Goal: Entertainment & Leisure: Consume media (video, audio)

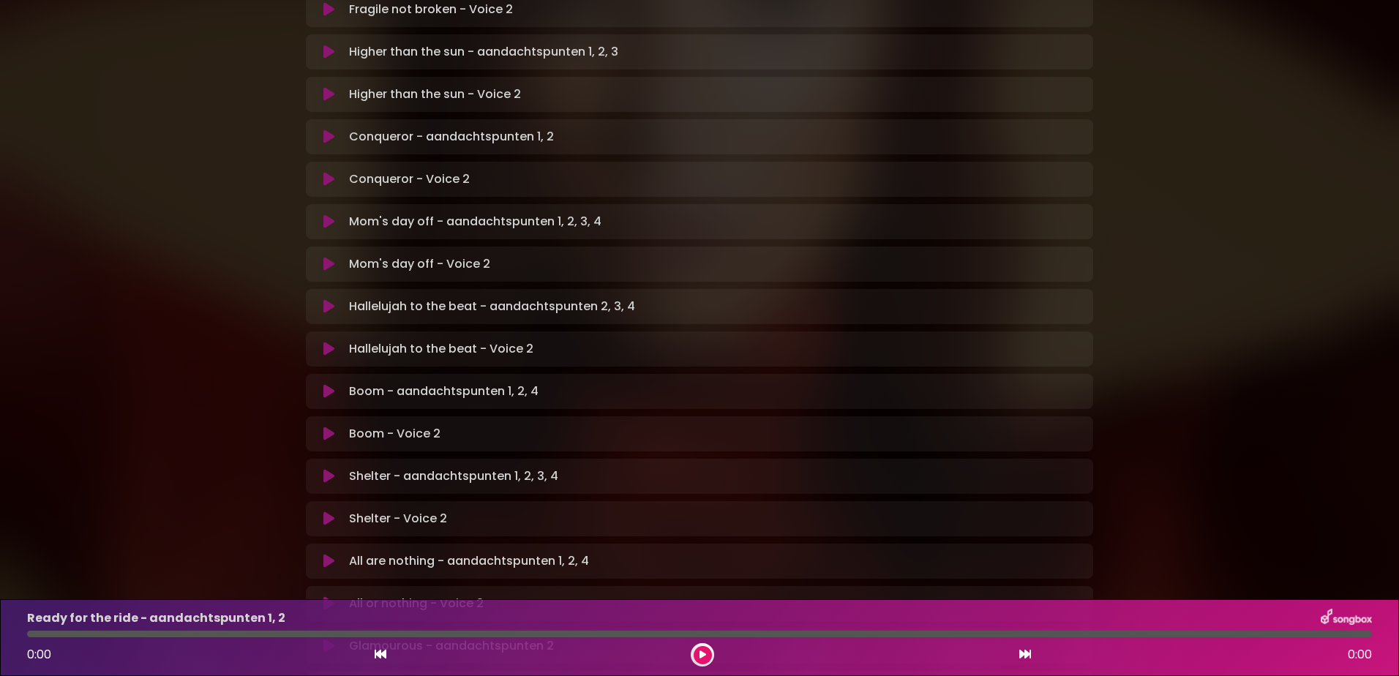
scroll to position [438, 0]
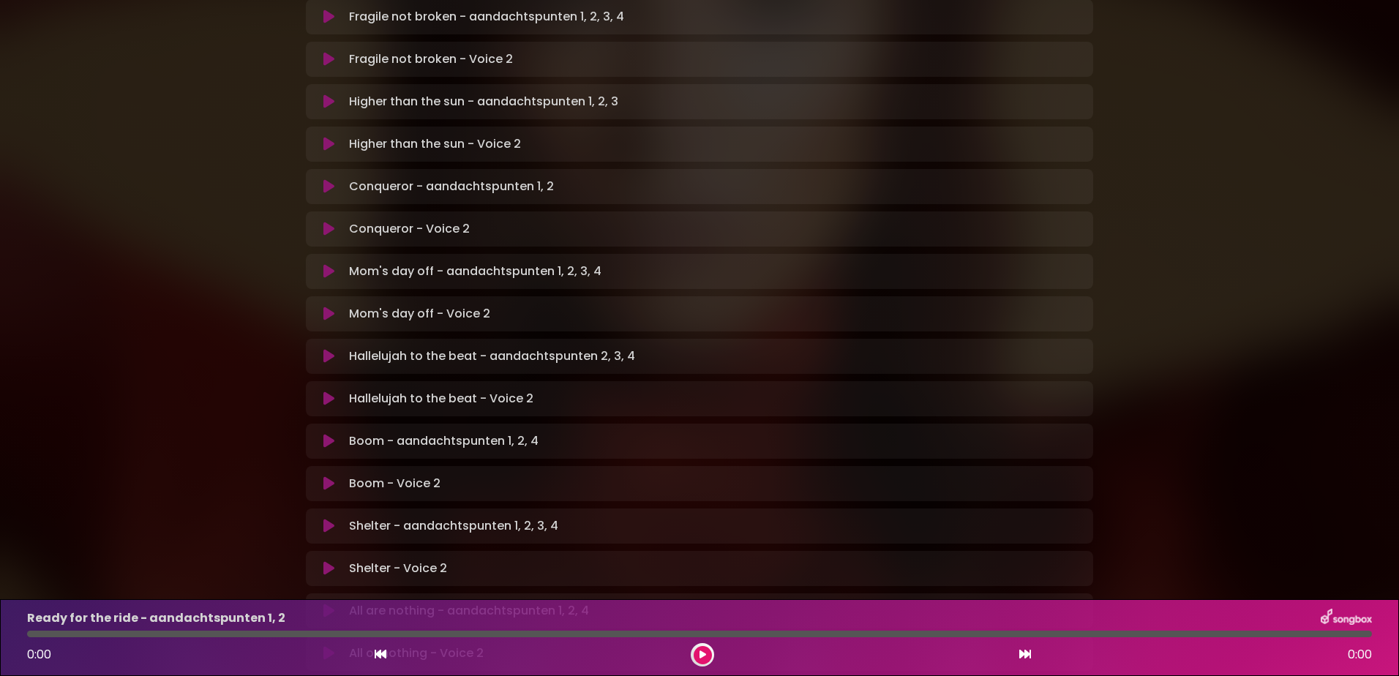
click at [325, 434] on icon at bounding box center [328, 441] width 11 height 15
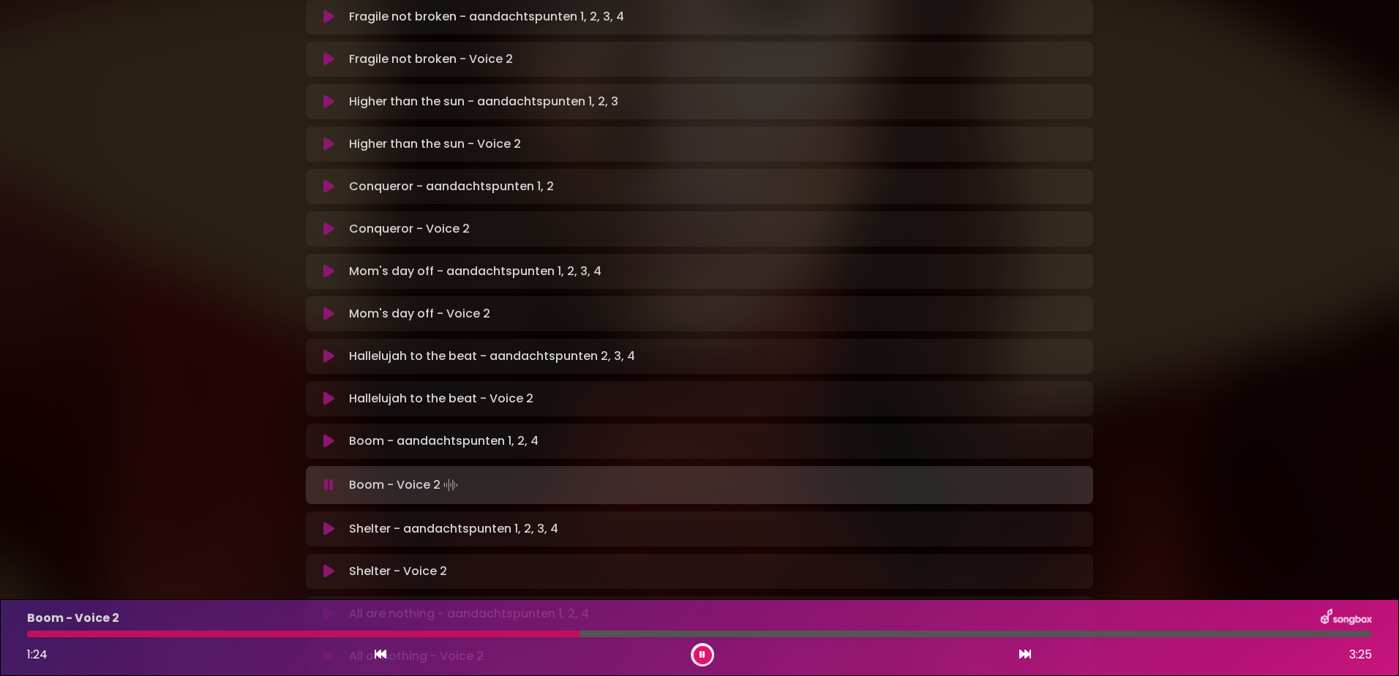
click at [394, 634] on div at bounding box center [303, 634] width 552 height 7
click at [380, 631] on div "Boom - Voice 2 1:02 3:25" at bounding box center [699, 638] width 1362 height 58
click at [380, 632] on div at bounding box center [233, 634] width 413 height 7
click at [380, 632] on div at bounding box center [242, 634] width 430 height 7
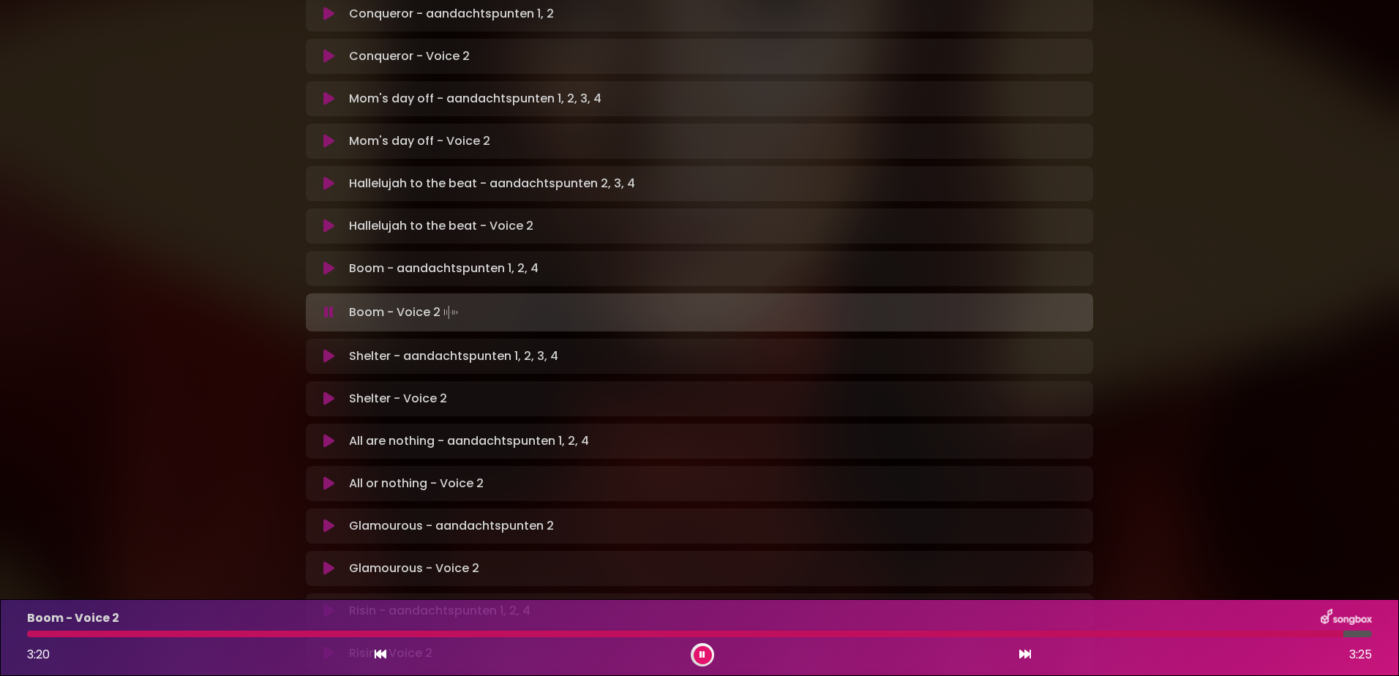
scroll to position [731, 0]
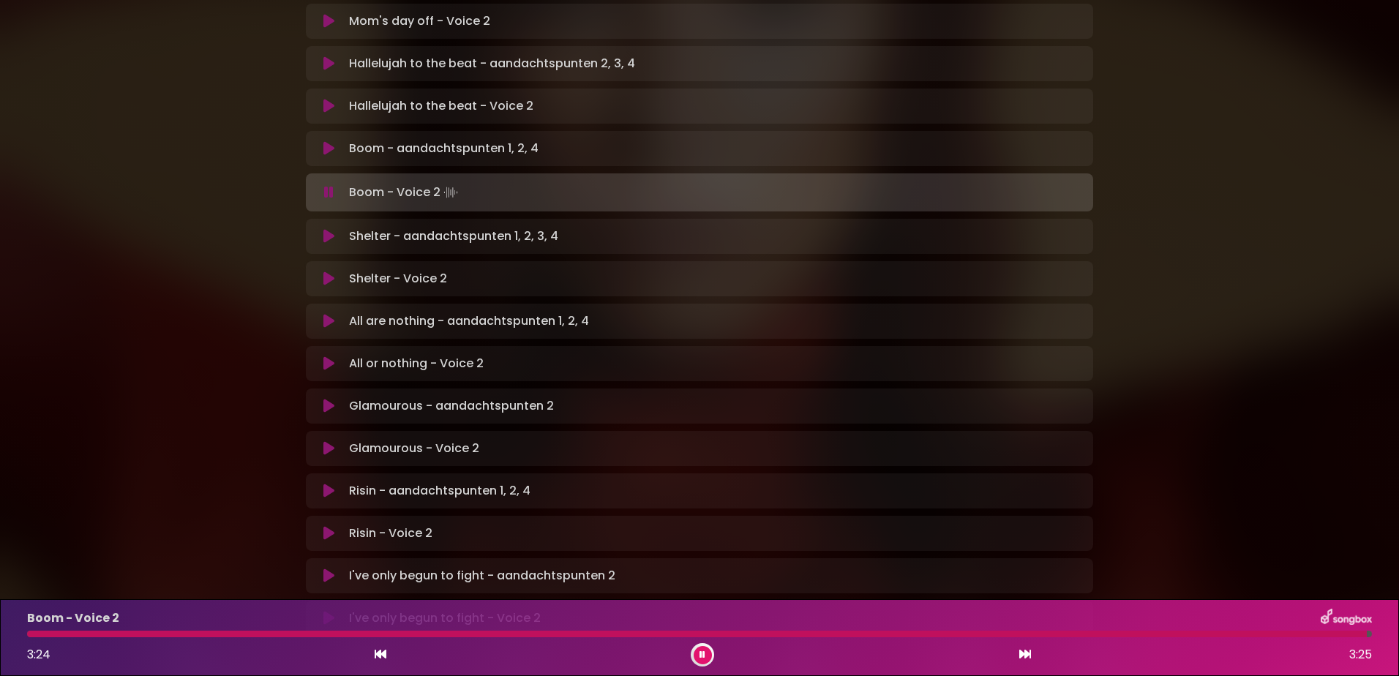
click at [700, 653] on icon at bounding box center [703, 654] width 6 height 9
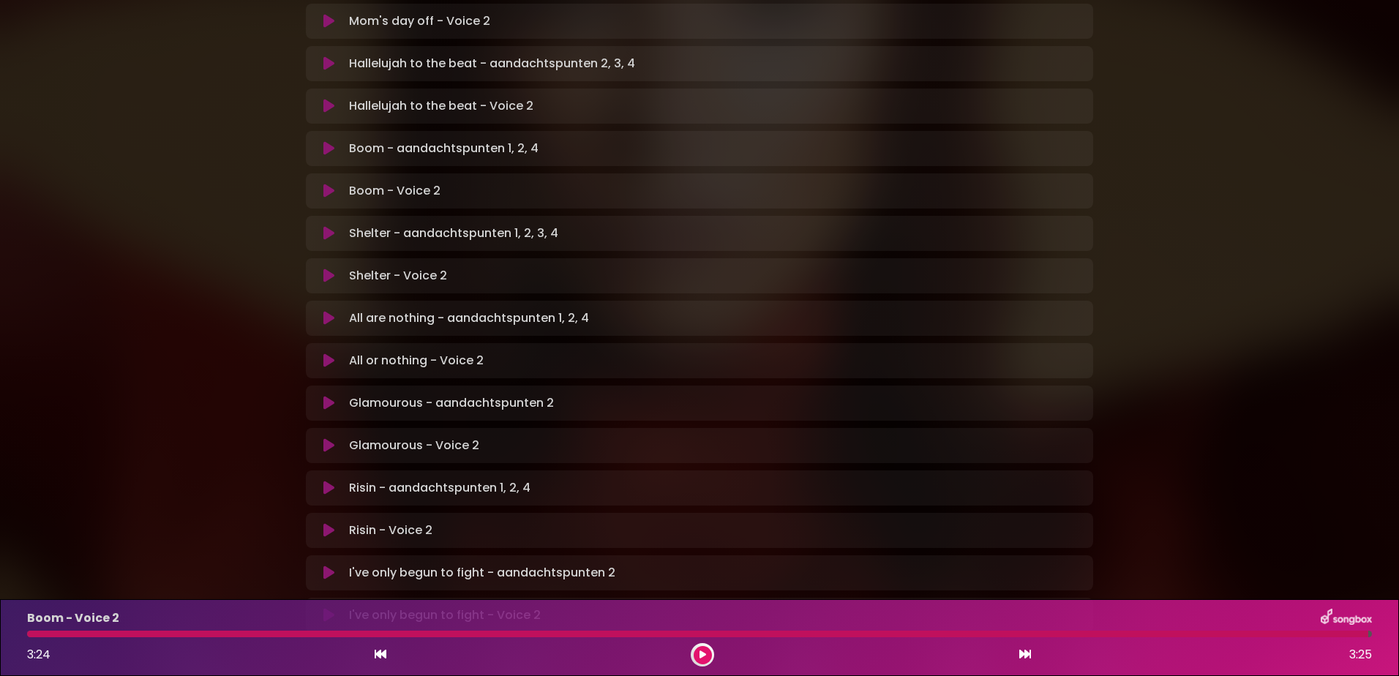
click at [325, 396] on icon at bounding box center [328, 403] width 11 height 15
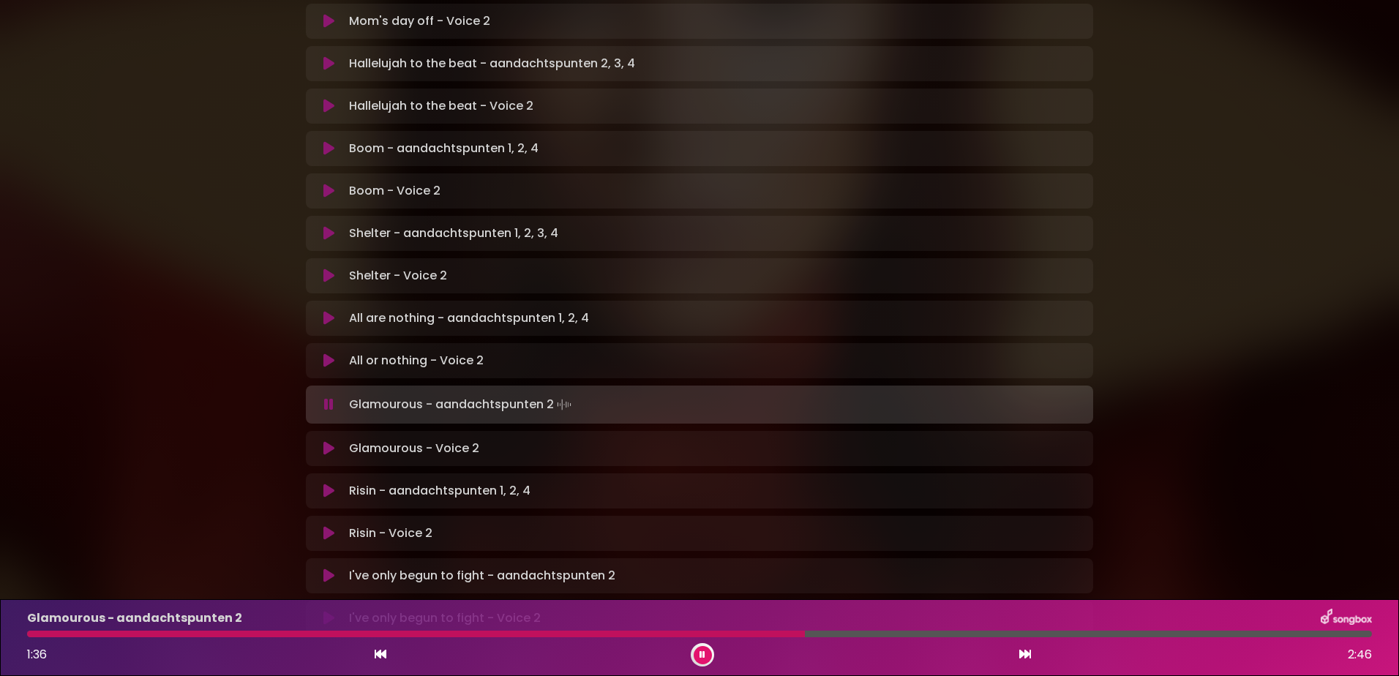
click at [702, 652] on icon at bounding box center [703, 654] width 6 height 9
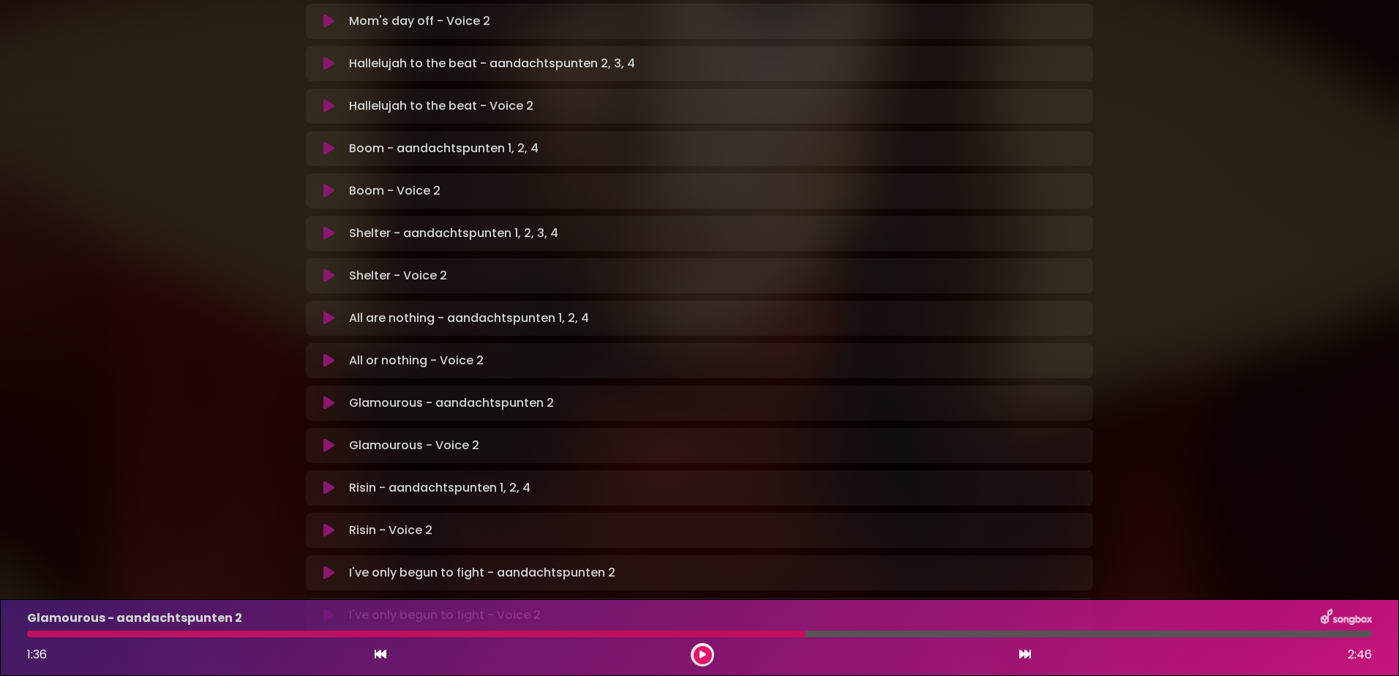
click at [700, 656] on icon at bounding box center [703, 654] width 7 height 9
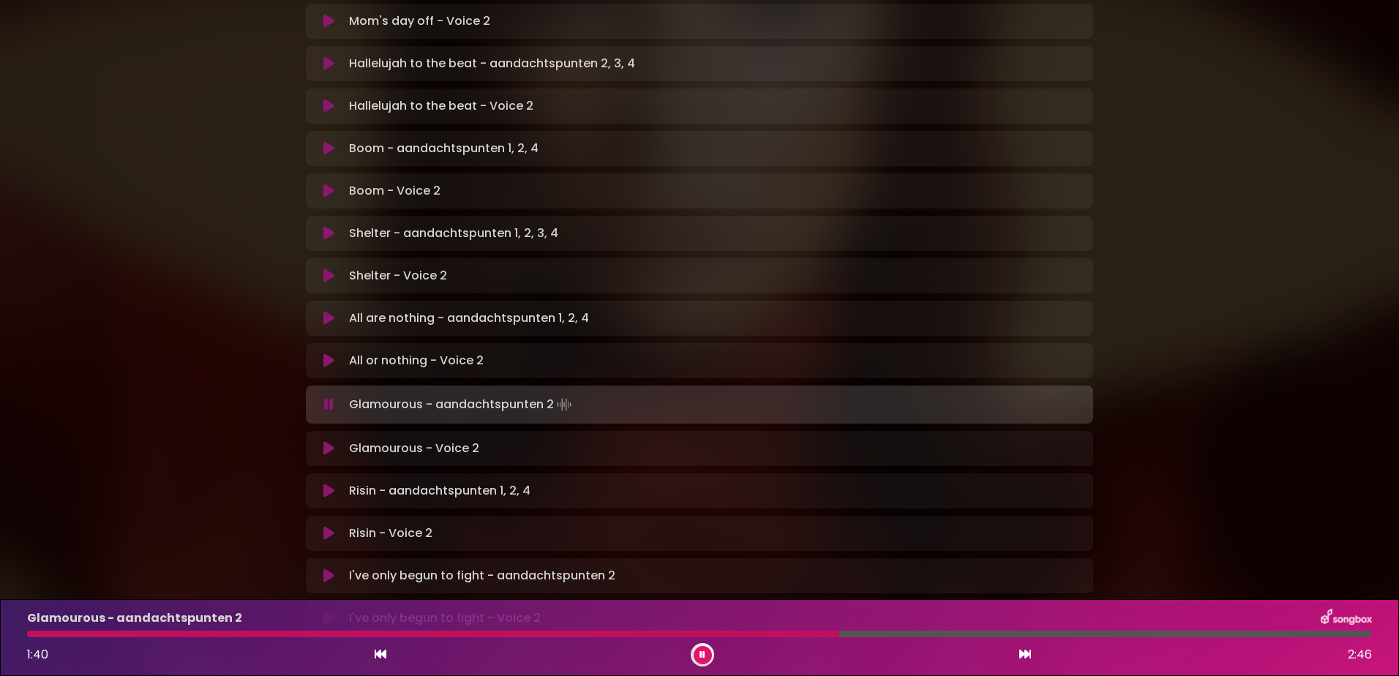
click at [694, 646] on button at bounding box center [703, 655] width 18 height 18
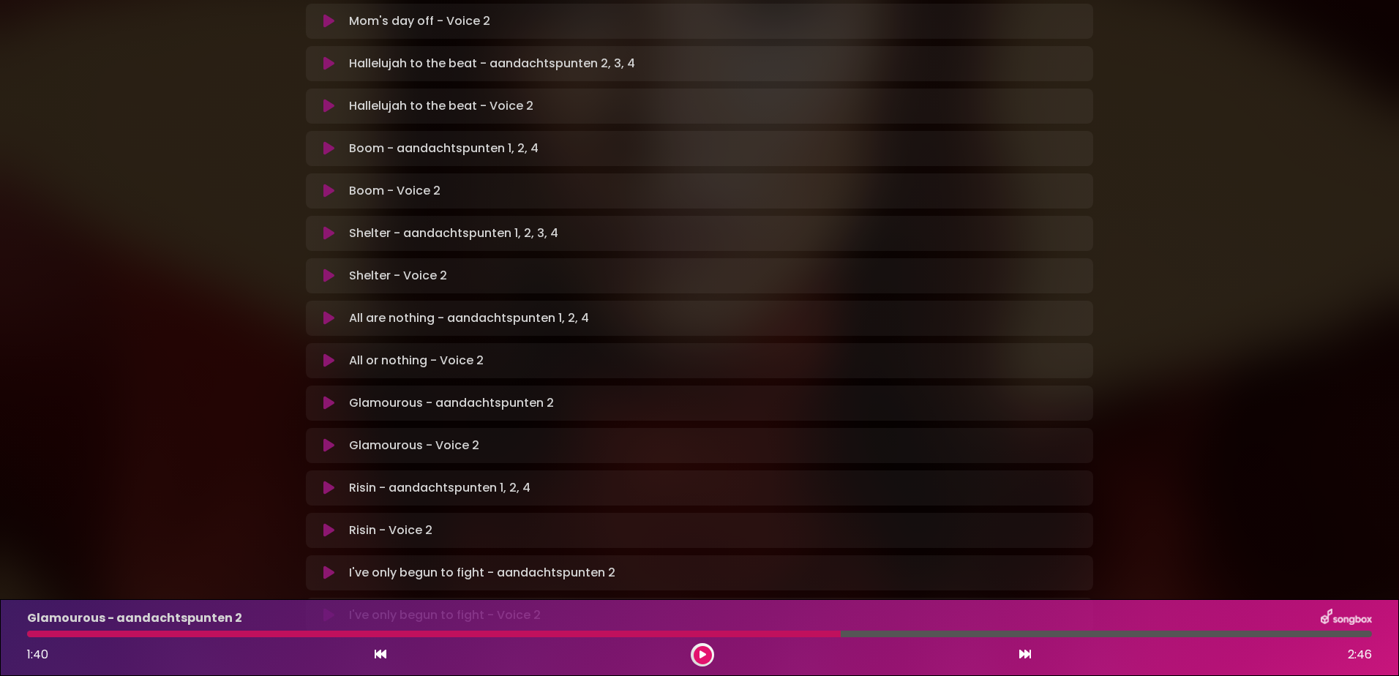
click at [330, 438] on icon at bounding box center [328, 445] width 11 height 15
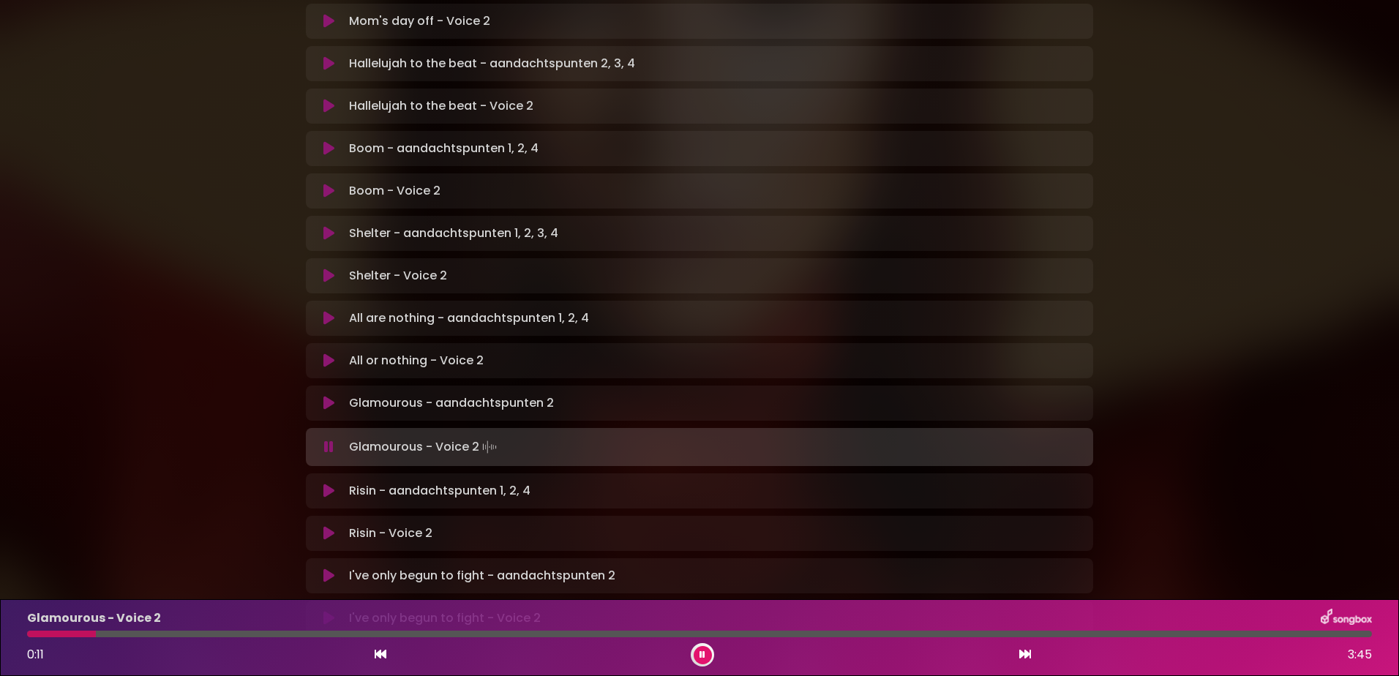
click at [330, 440] on icon at bounding box center [329, 447] width 10 height 15
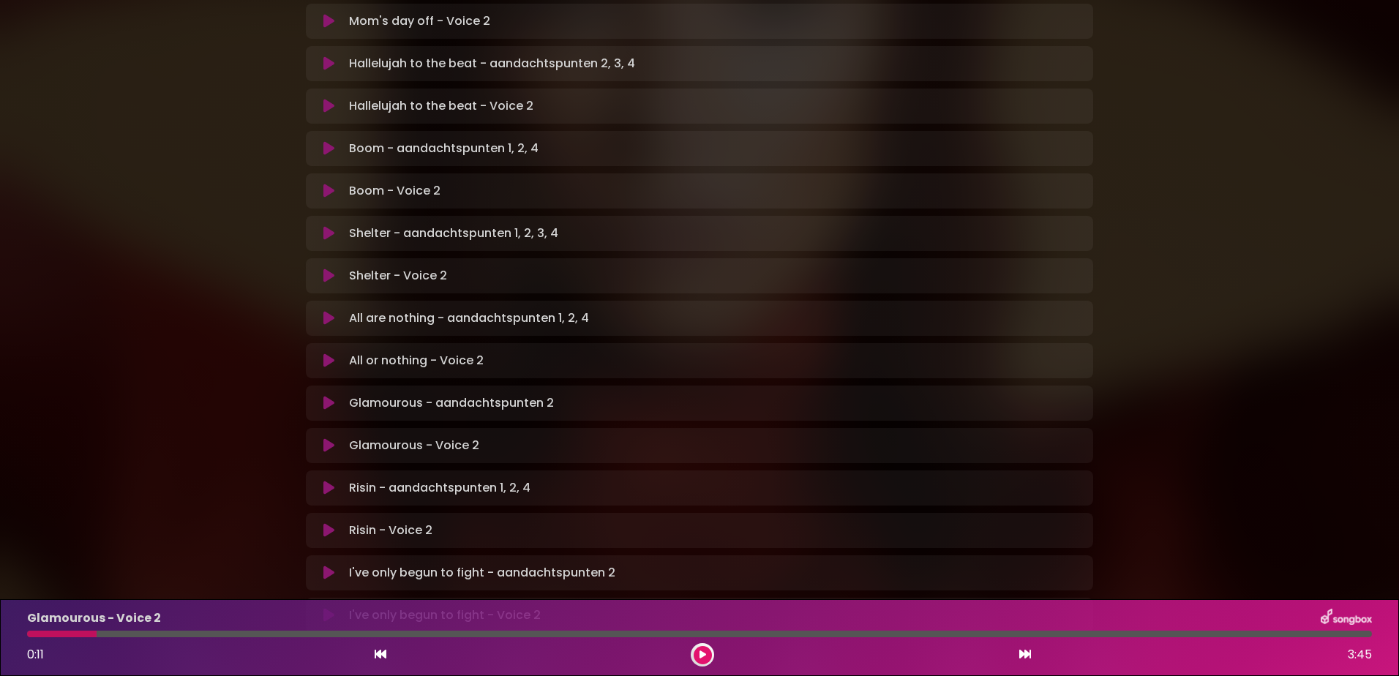
click at [34, 631] on div at bounding box center [62, 634] width 70 height 7
click at [702, 656] on icon at bounding box center [703, 654] width 7 height 9
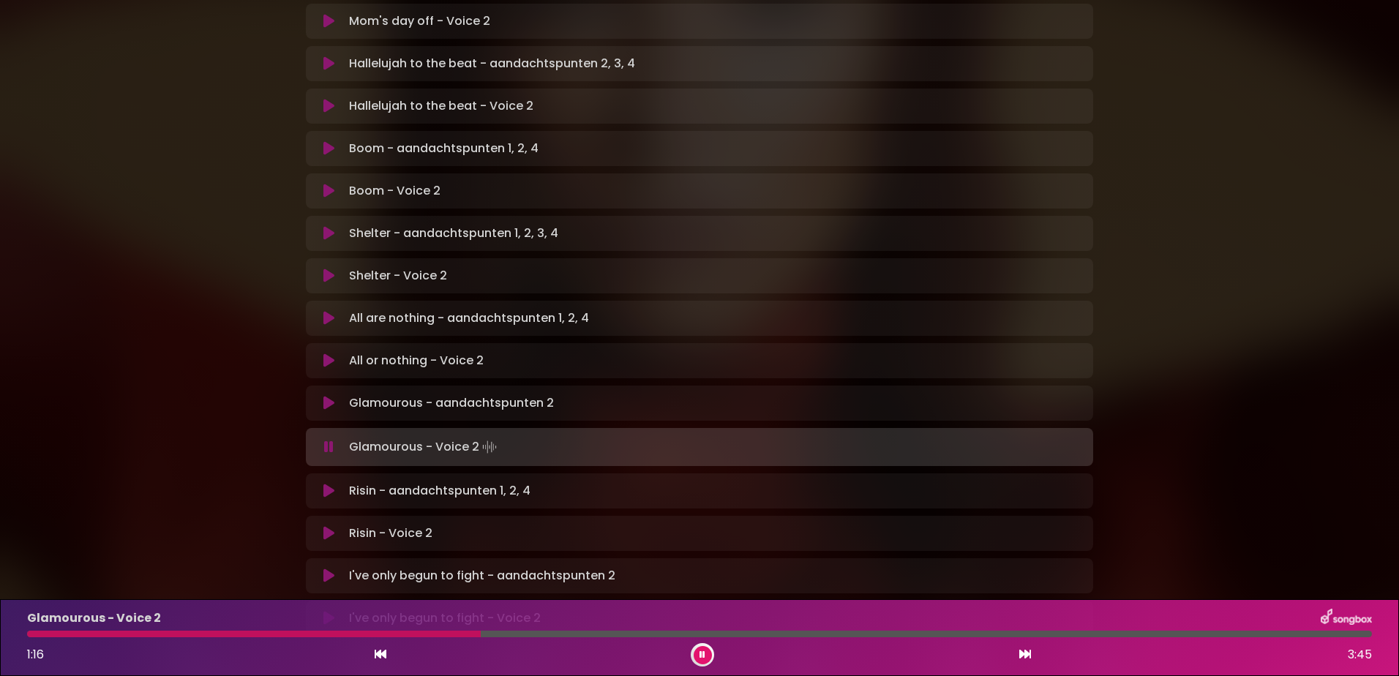
click at [419, 629] on div "Glamourous - Voice 2 1:16 3:45" at bounding box center [699, 638] width 1362 height 58
click at [419, 631] on div at bounding box center [255, 634] width 457 height 7
click at [730, 631] on div at bounding box center [429, 634] width 805 height 7
click at [730, 631] on div at bounding box center [435, 634] width 817 height 7
click at [730, 631] on div at bounding box center [425, 634] width 797 height 7
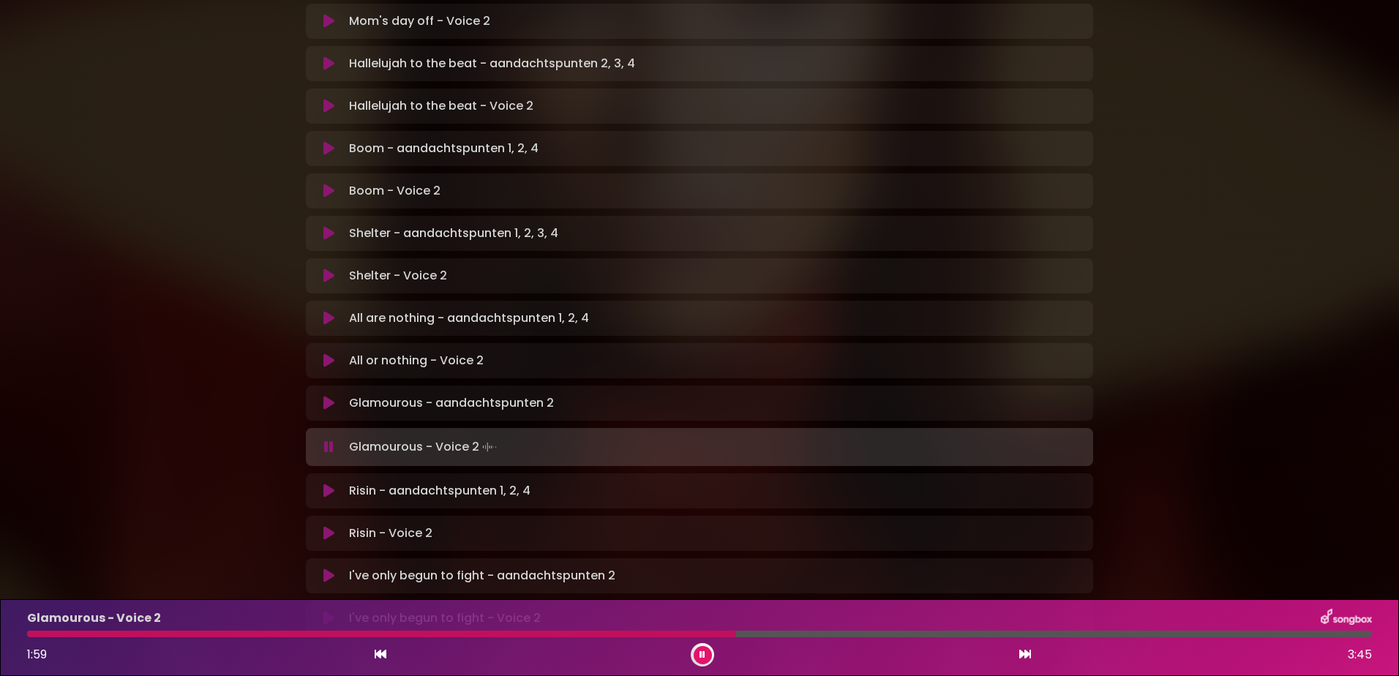
click at [760, 634] on div at bounding box center [699, 634] width 1345 height 7
click at [793, 634] on div at bounding box center [429, 634] width 805 height 7
click at [777, 635] on div at bounding box center [416, 634] width 778 height 7
click at [693, 652] on div at bounding box center [702, 654] width 23 height 23
click at [40, 629] on div "Glamourous - Voice 2 2:48 3:45" at bounding box center [699, 638] width 1362 height 58
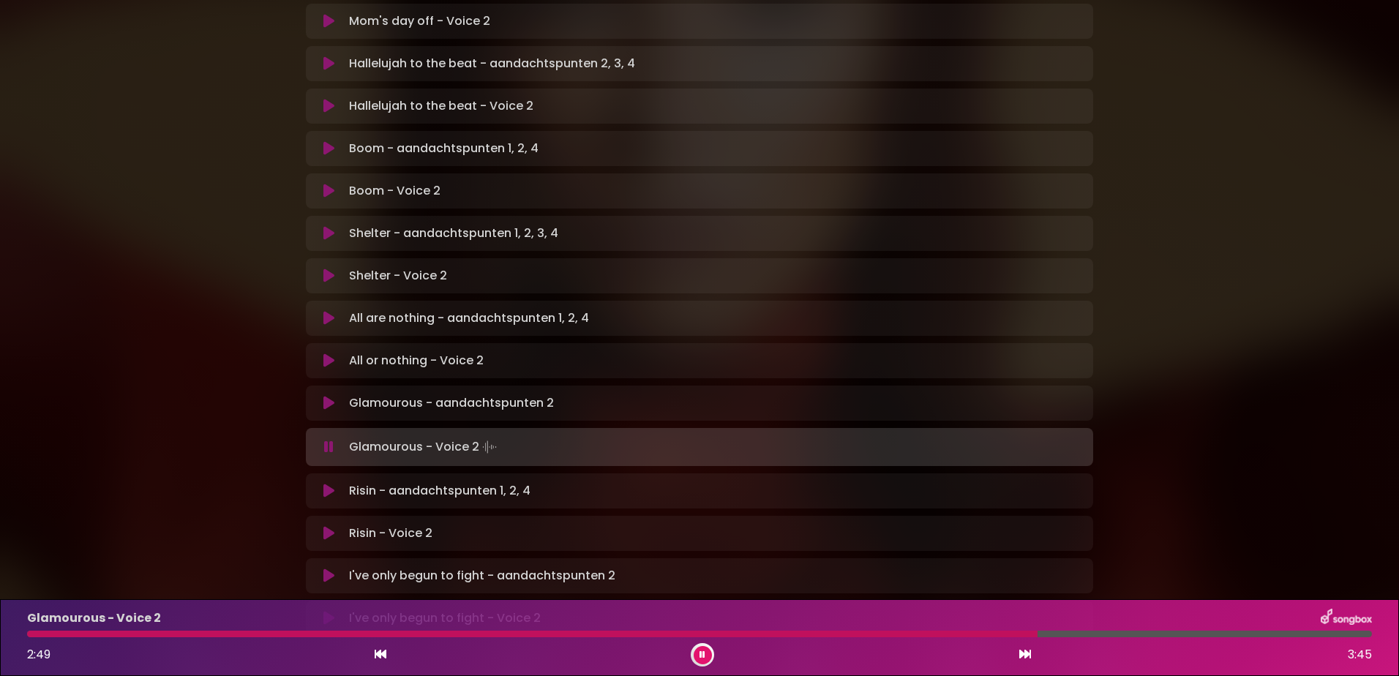
click at [37, 630] on div "Glamourous - Voice 2 2:49 3:45" at bounding box center [699, 638] width 1362 height 58
click at [700, 654] on icon at bounding box center [703, 654] width 6 height 9
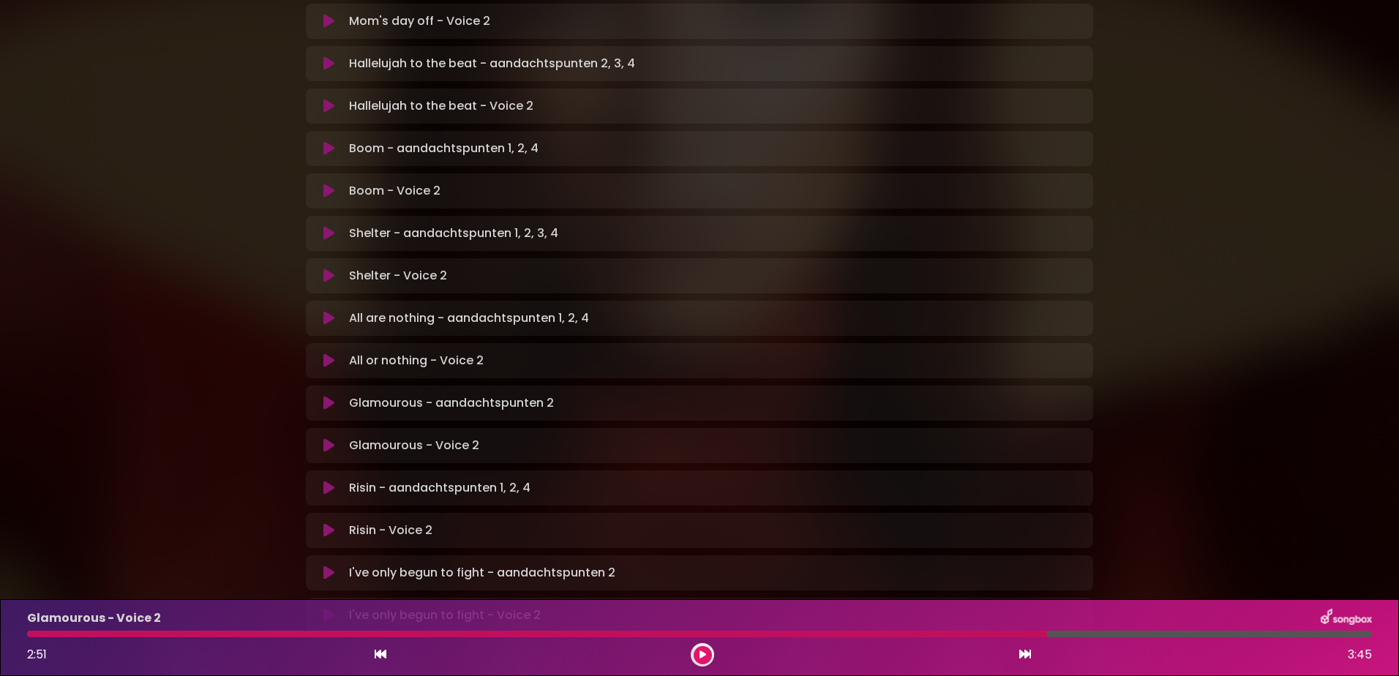
click at [42, 633] on div at bounding box center [537, 634] width 1020 height 7
click at [687, 651] on div "2:51 3:45" at bounding box center [699, 654] width 1362 height 23
click at [42, 633] on div at bounding box center [537, 634] width 1020 height 7
click at [325, 353] on icon at bounding box center [328, 360] width 11 height 15
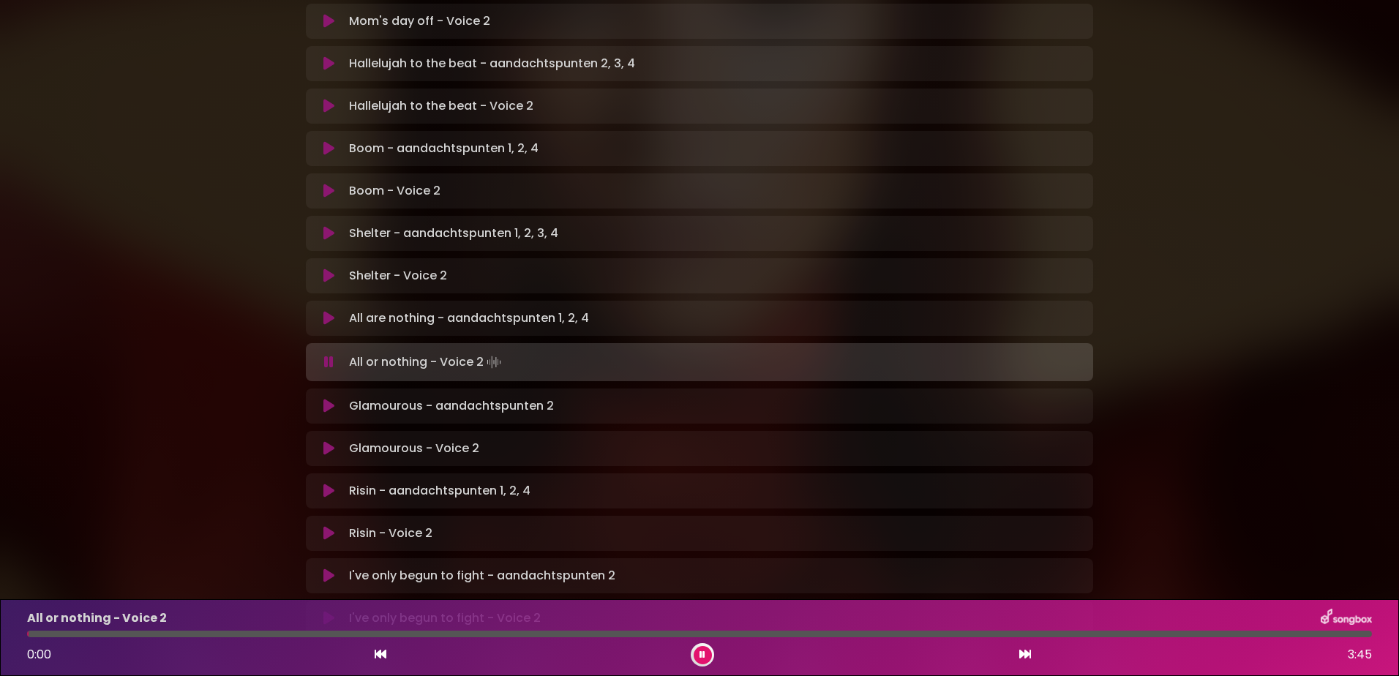
click at [326, 441] on icon at bounding box center [328, 448] width 11 height 15
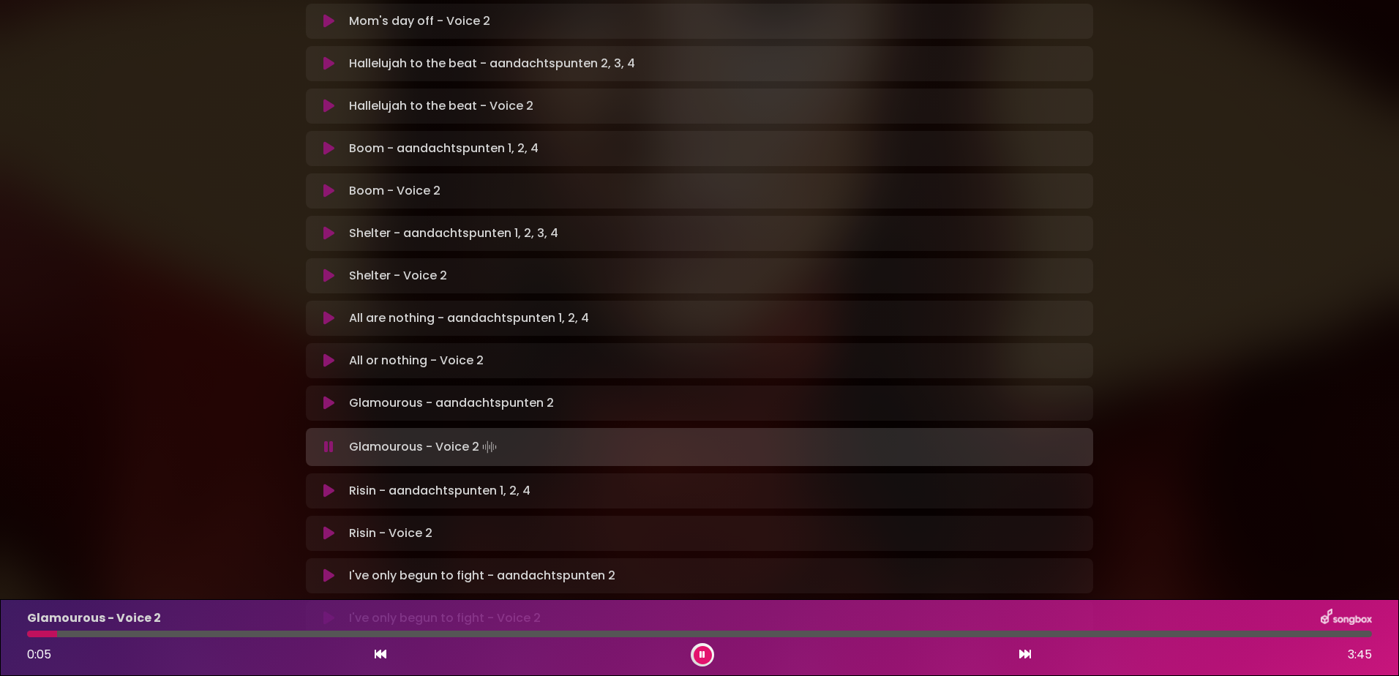
click at [57, 631] on div at bounding box center [42, 634] width 30 height 7
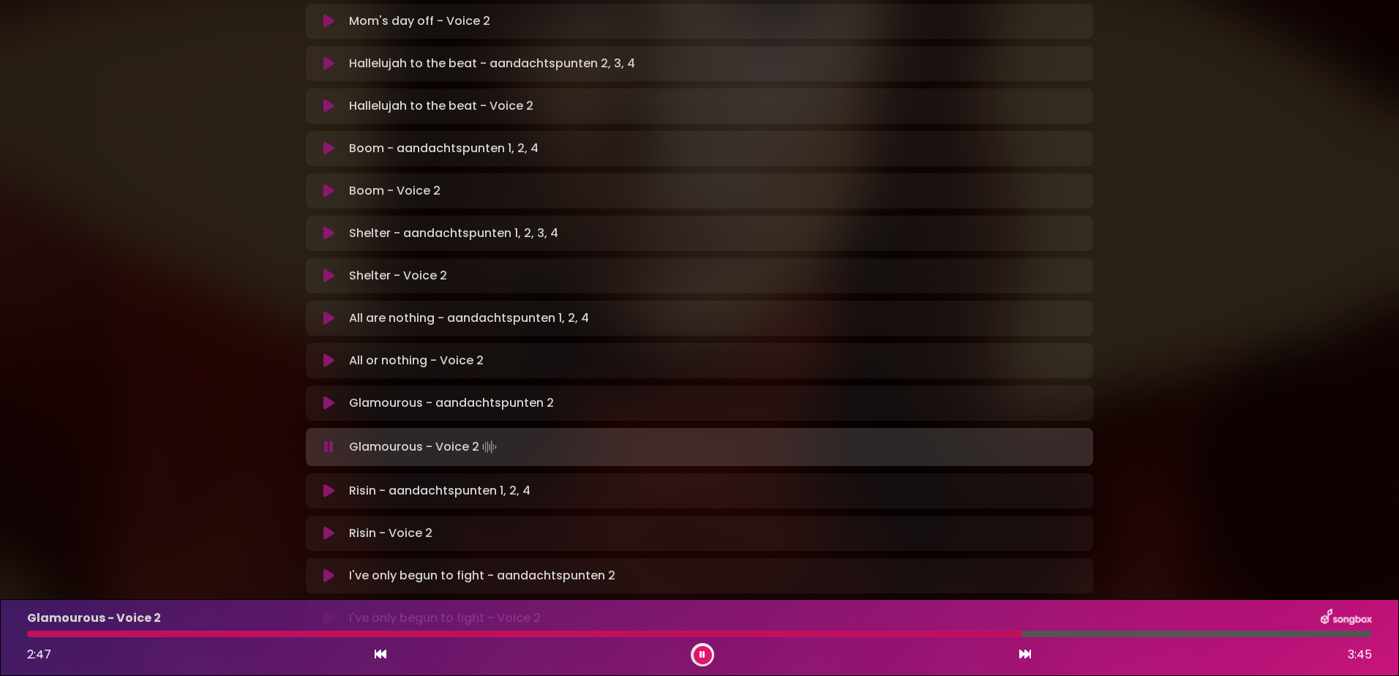
click at [702, 653] on icon at bounding box center [703, 654] width 6 height 9
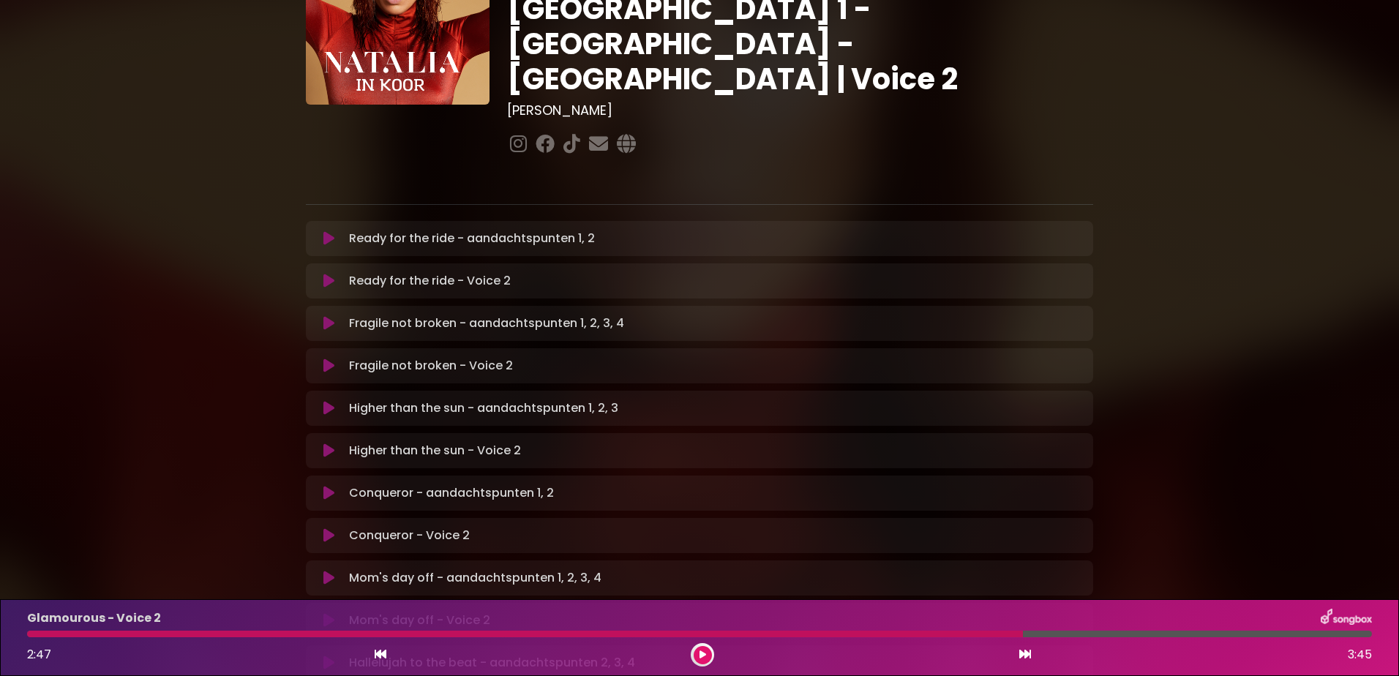
scroll to position [0, 0]
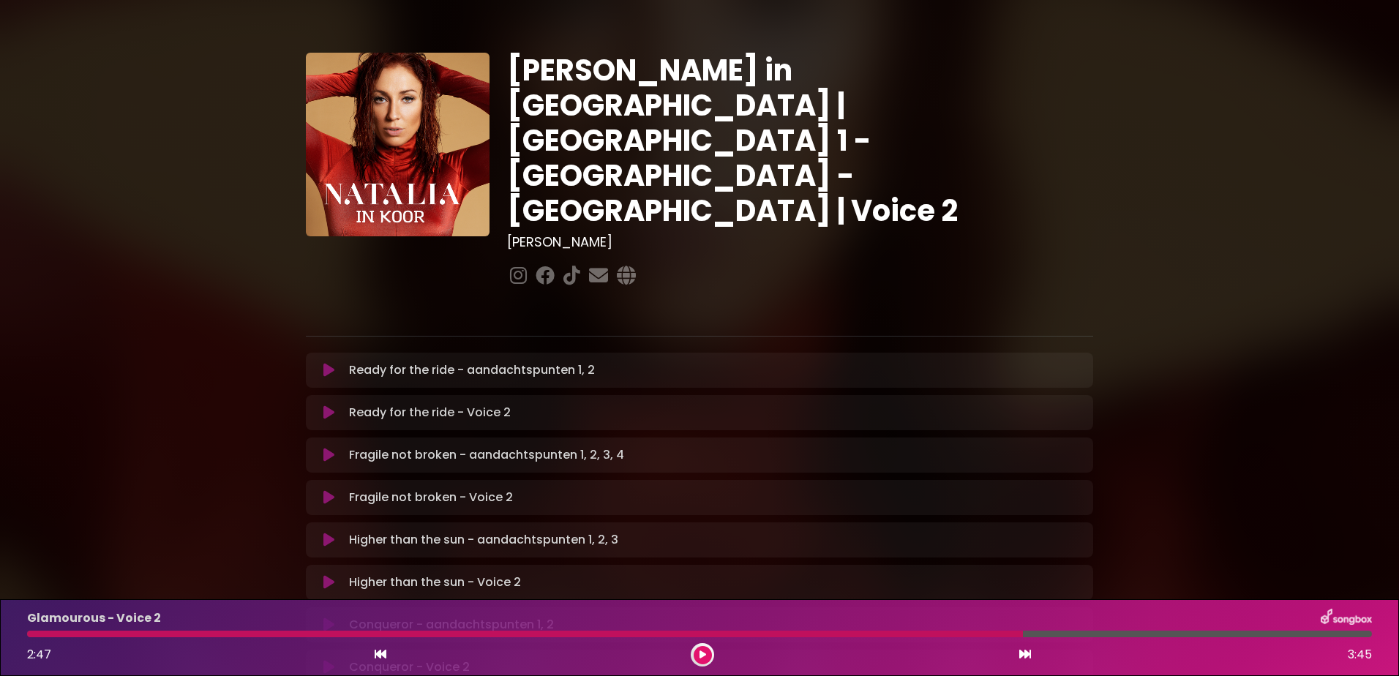
click at [331, 363] on icon at bounding box center [328, 370] width 11 height 15
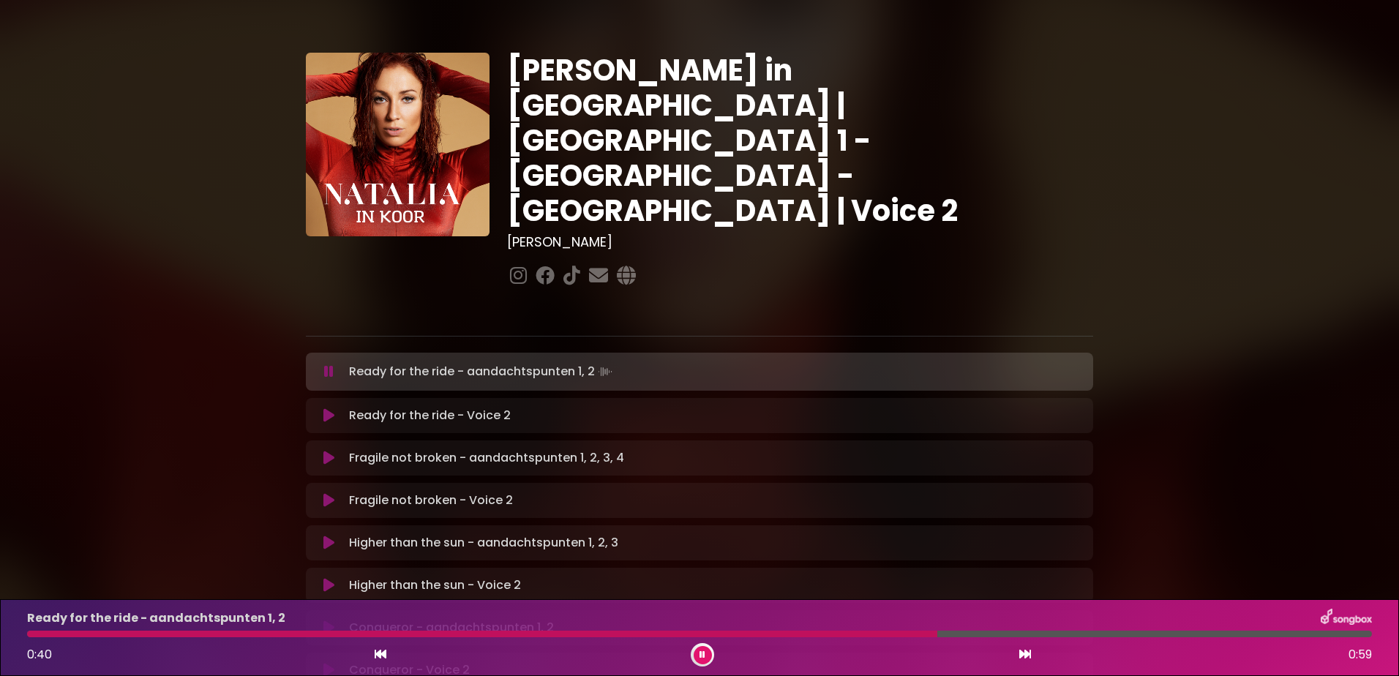
click at [704, 650] on icon at bounding box center [703, 654] width 6 height 9
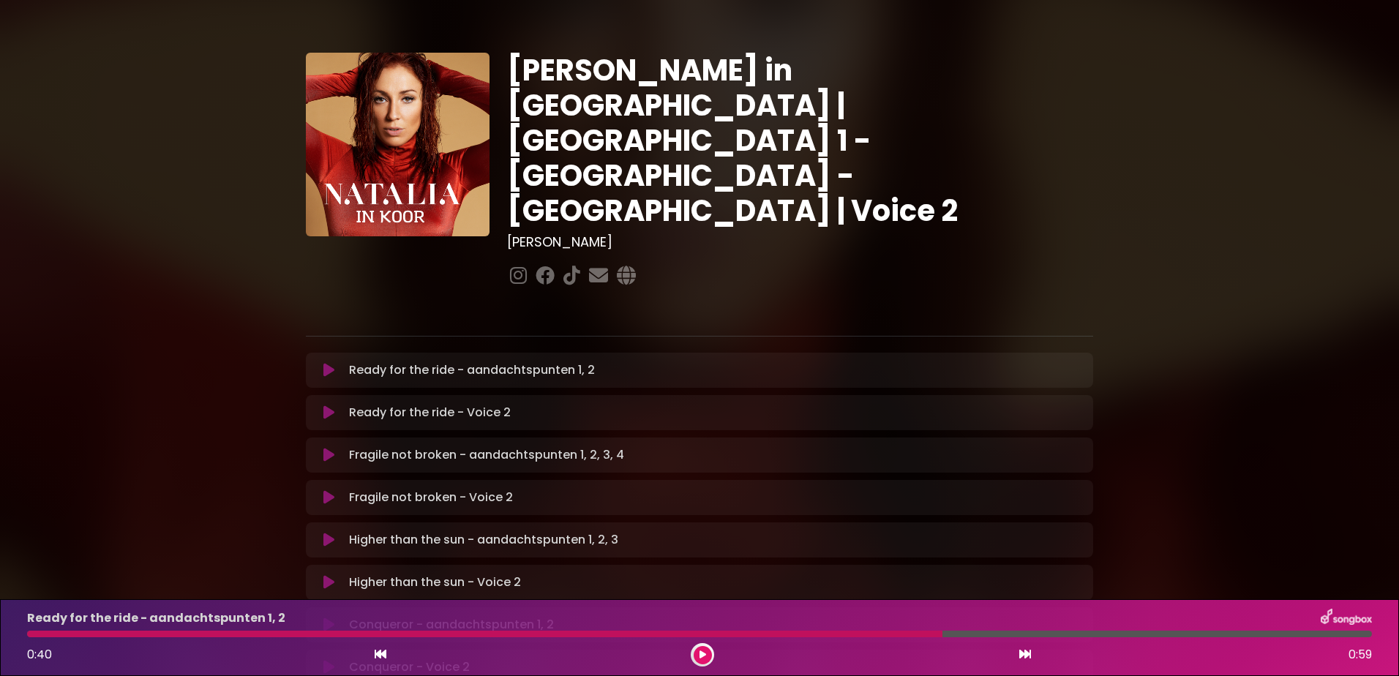
click at [705, 653] on icon at bounding box center [703, 654] width 7 height 9
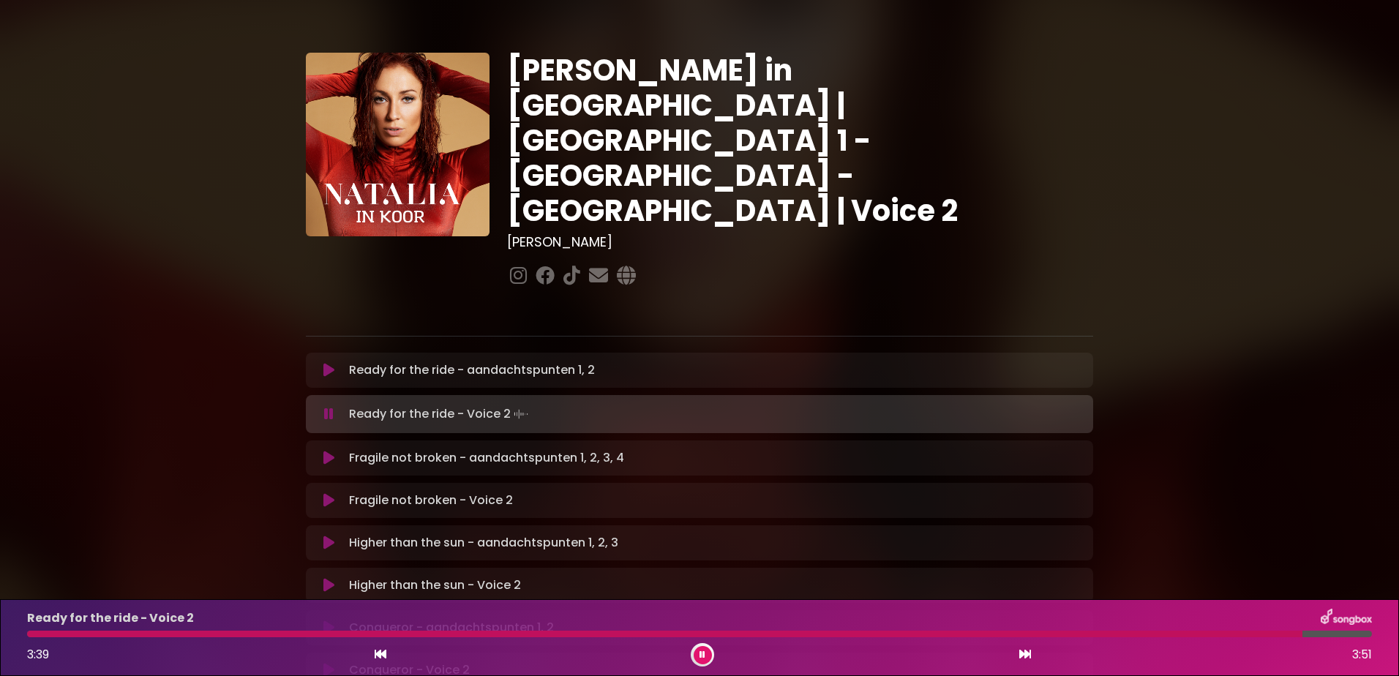
click at [331, 451] on icon at bounding box center [328, 458] width 11 height 15
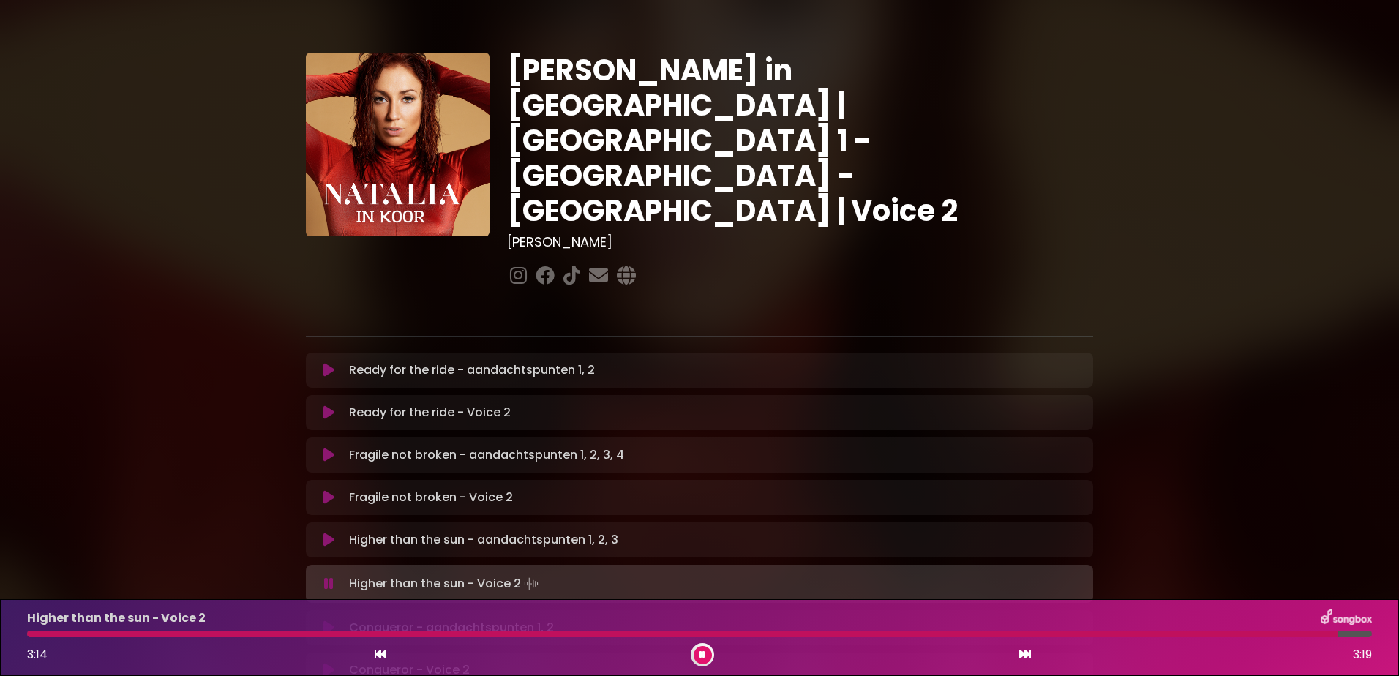
click at [705, 654] on icon at bounding box center [703, 654] width 6 height 9
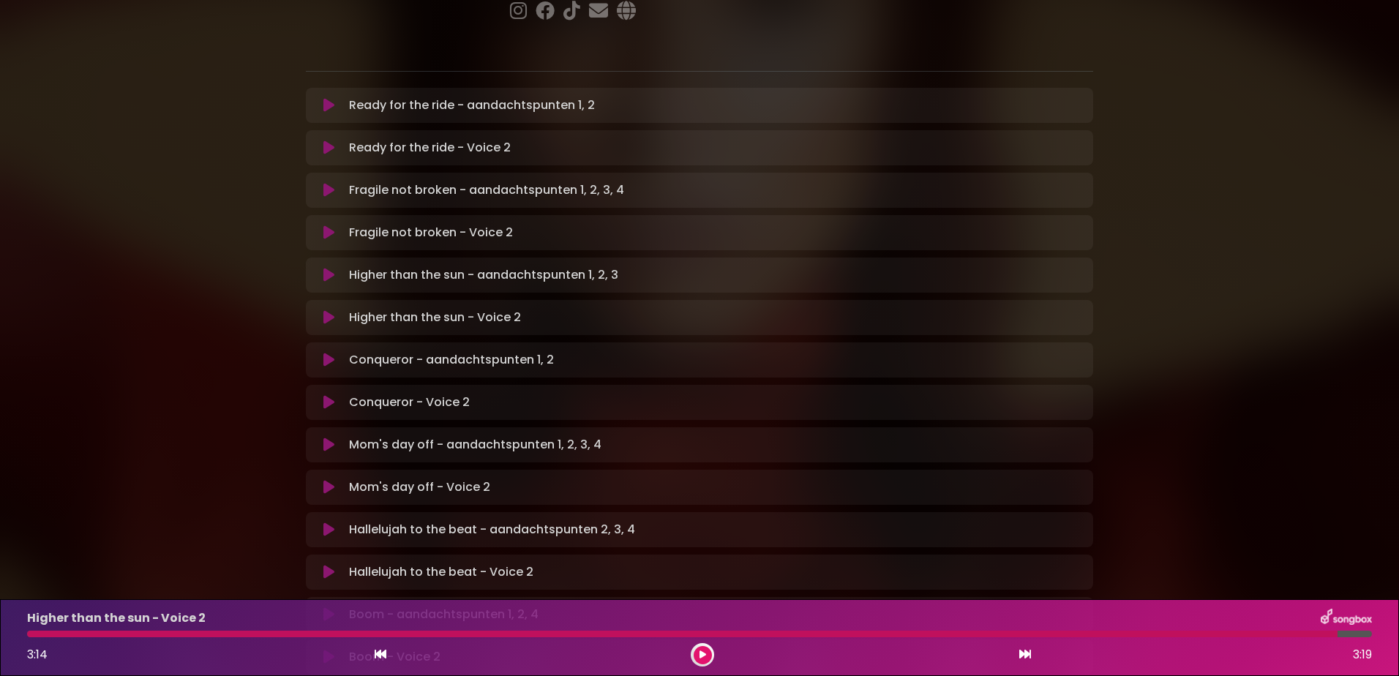
scroll to position [293, 0]
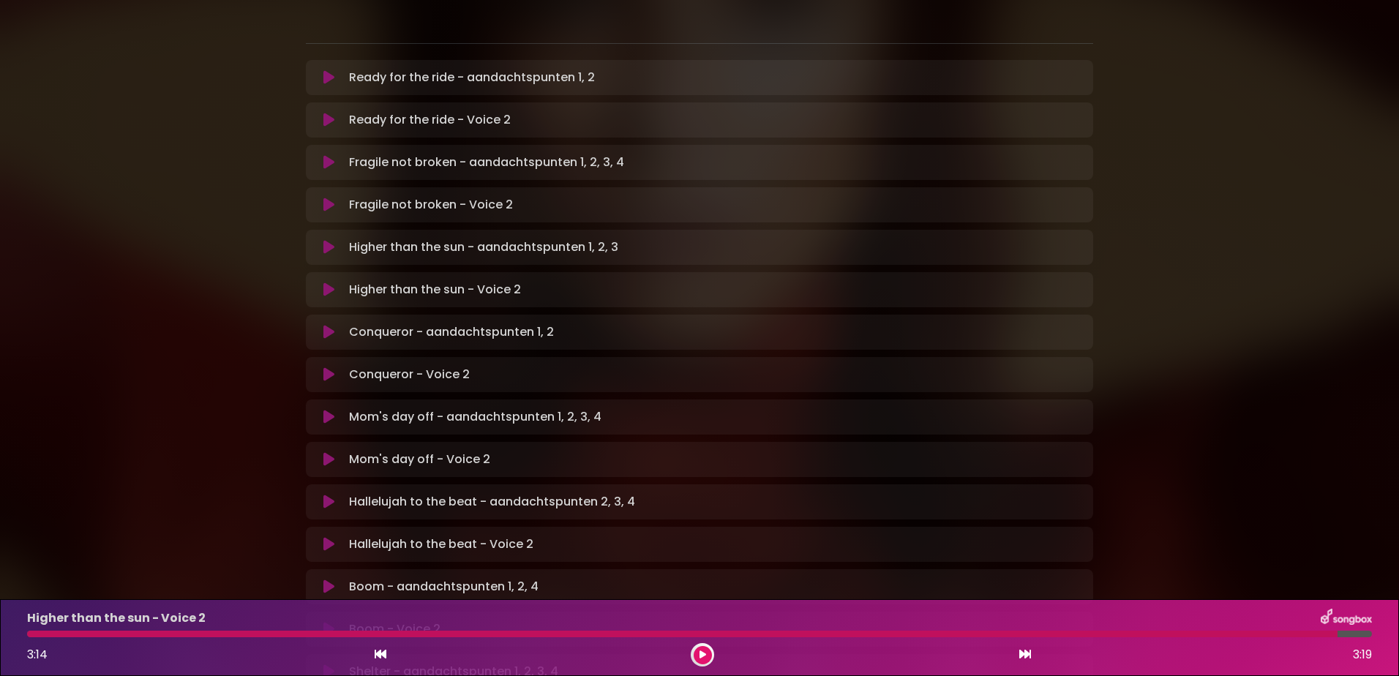
click at [325, 325] on icon at bounding box center [328, 332] width 11 height 15
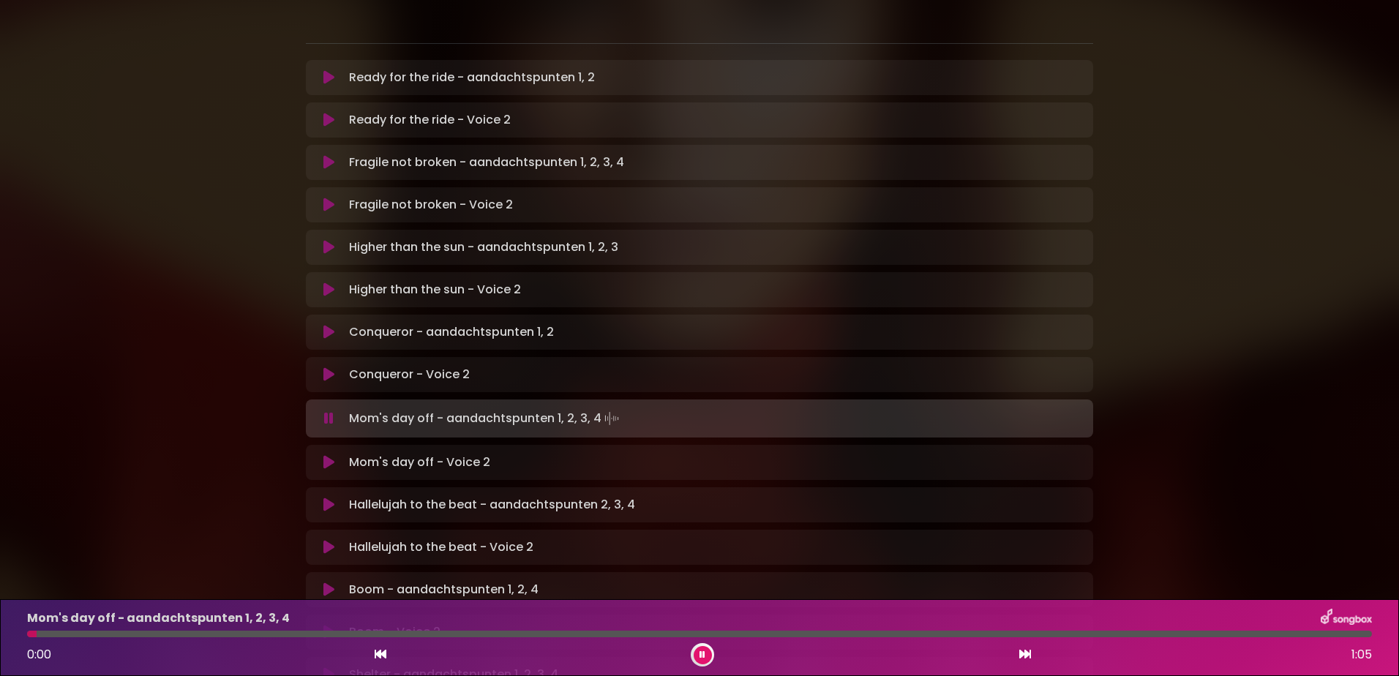
click at [701, 653] on icon at bounding box center [703, 654] width 6 height 9
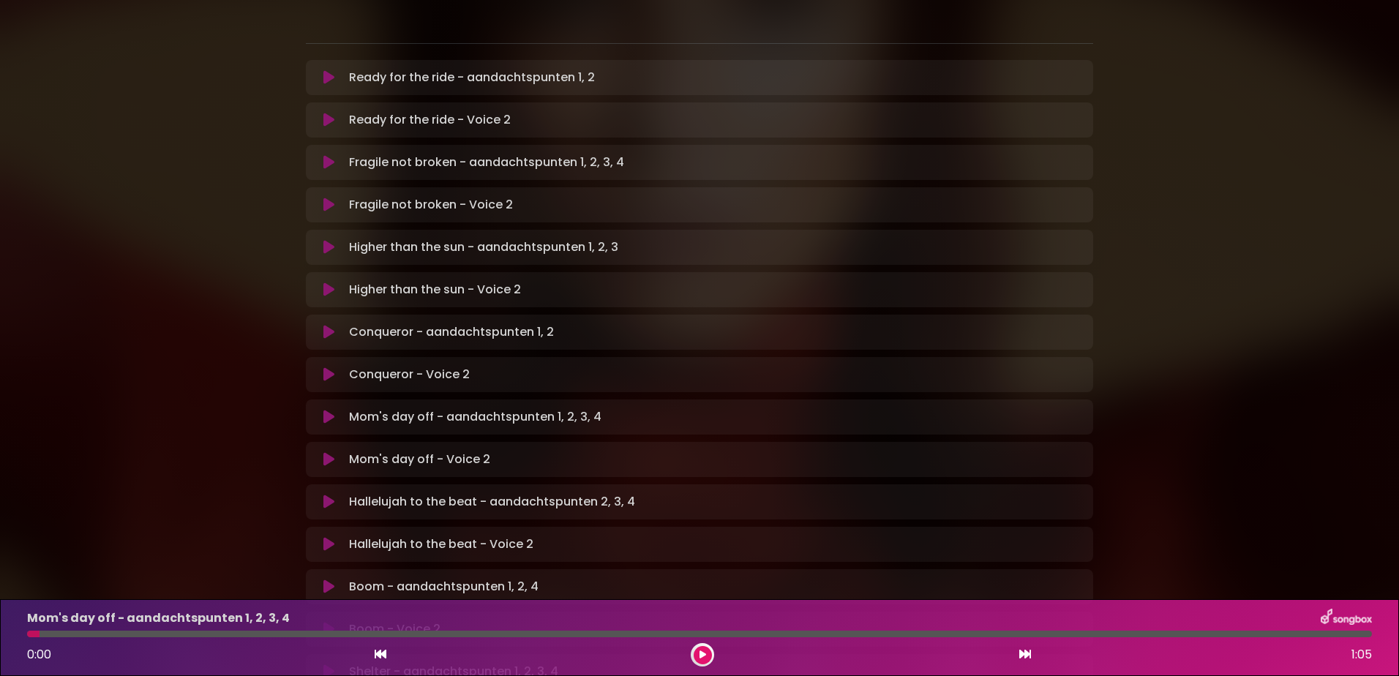
click at [329, 410] on icon at bounding box center [328, 417] width 11 height 15
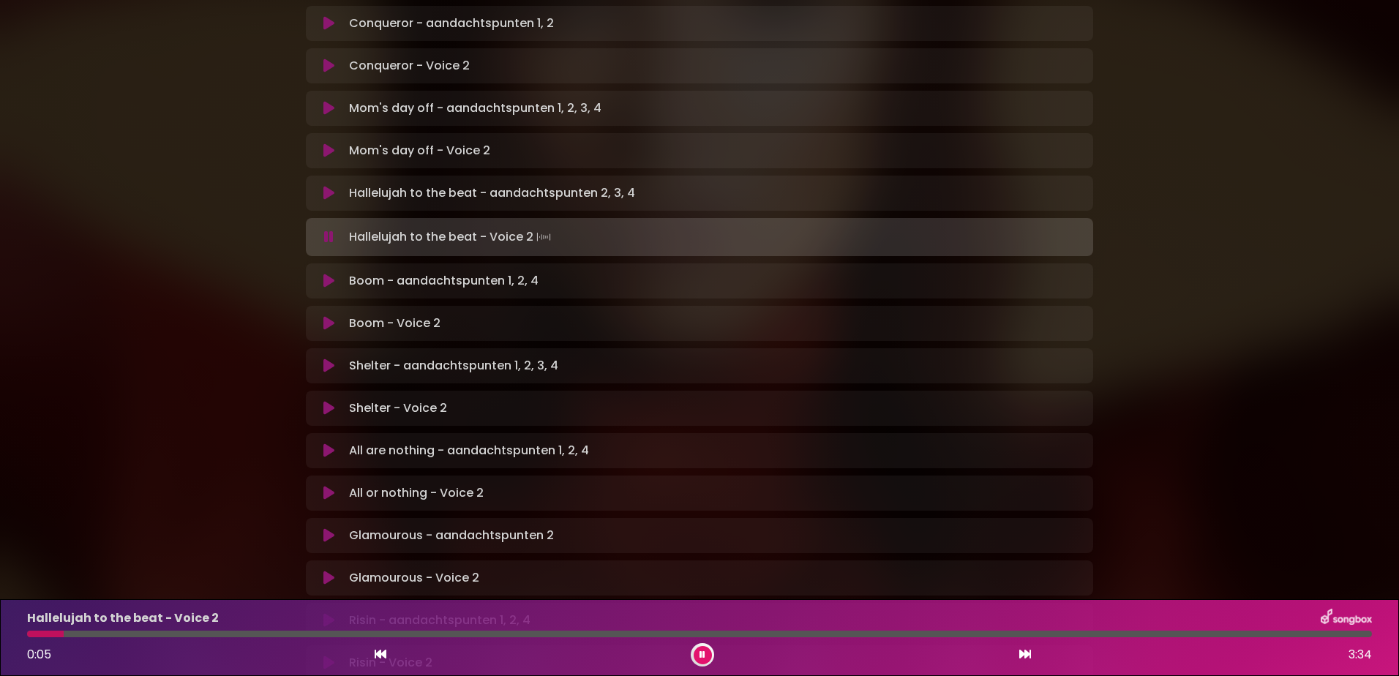
scroll to position [659, 0]
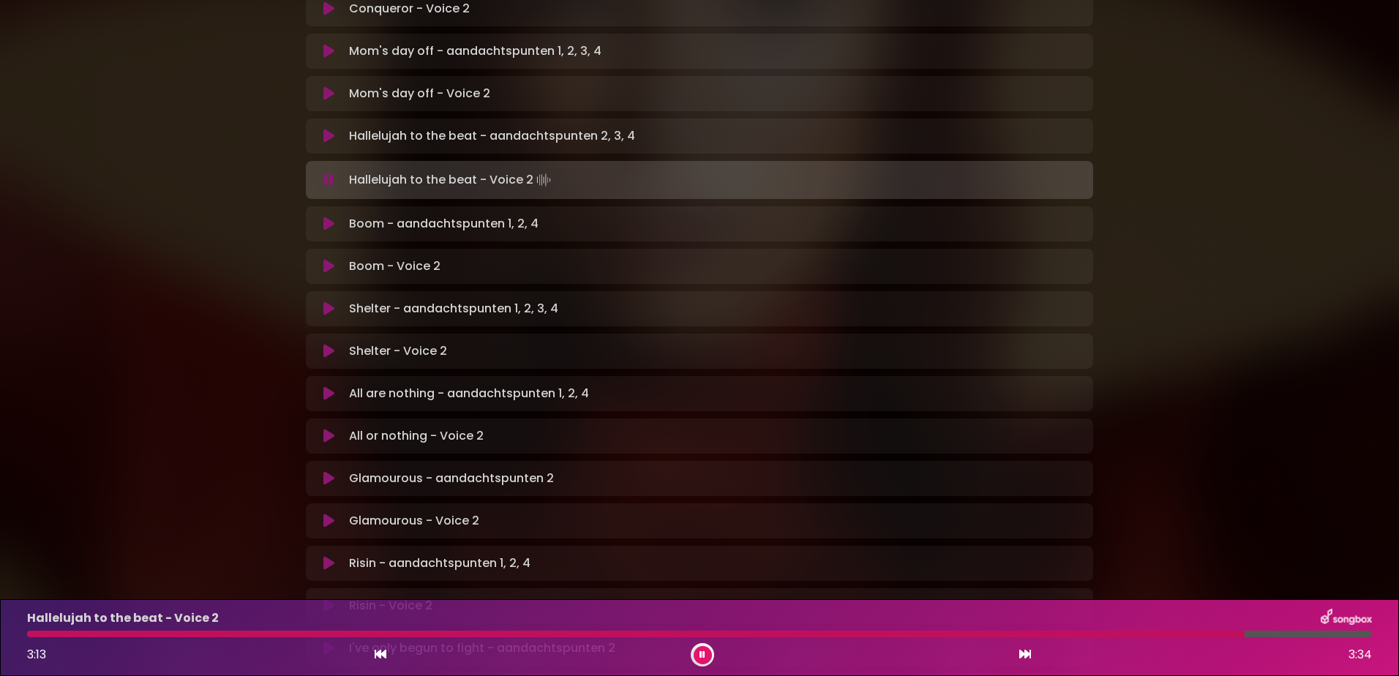
click at [706, 656] on button at bounding box center [703, 655] width 18 height 18
